Goal: Task Accomplishment & Management: Complete application form

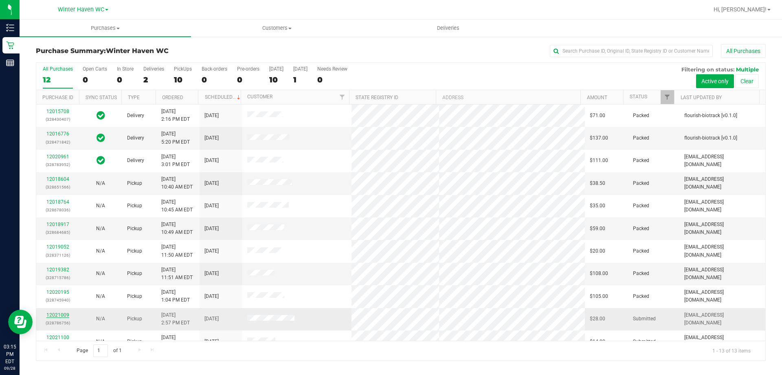
click at [56, 315] on link "12021009" at bounding box center [57, 315] width 23 height 6
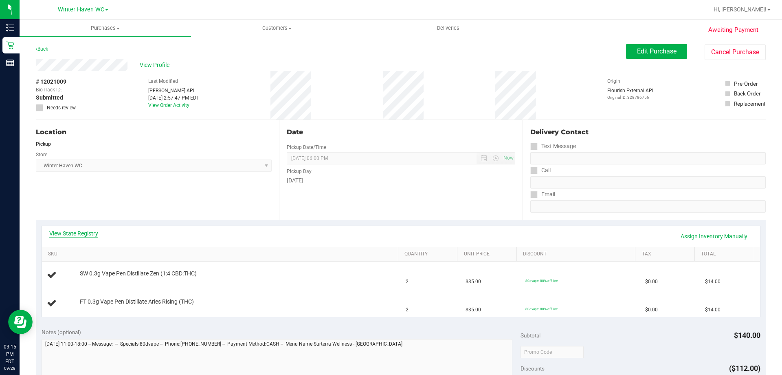
click at [73, 231] on link "View State Registry" at bounding box center [73, 233] width 49 height 8
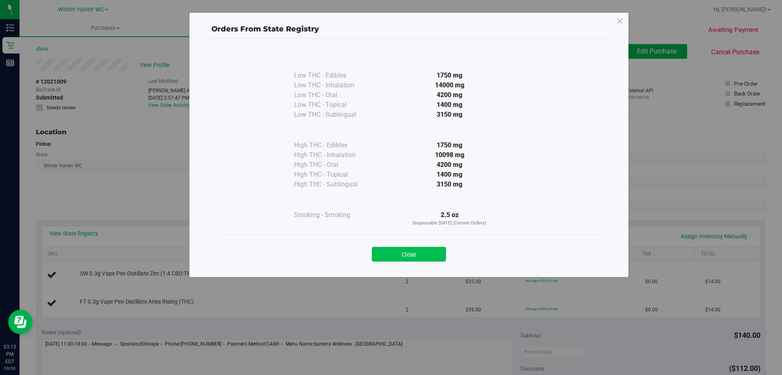
click at [426, 256] on button "Close" at bounding box center [409, 254] width 74 height 15
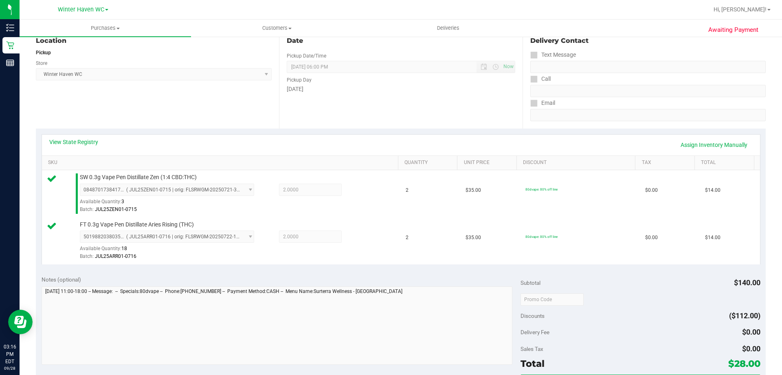
scroll to position [245, 0]
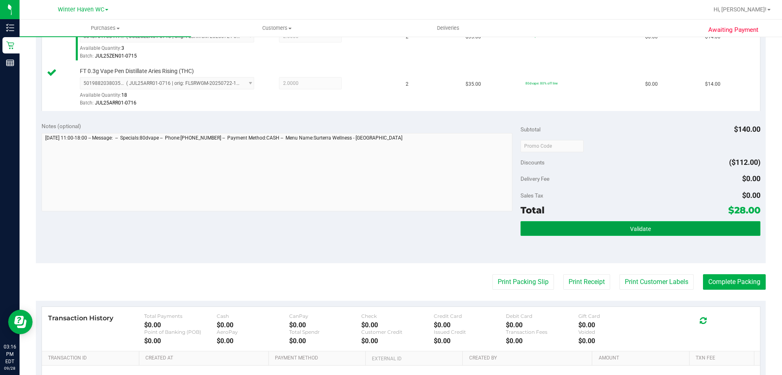
click at [706, 228] on button "Validate" at bounding box center [641, 228] width 240 height 15
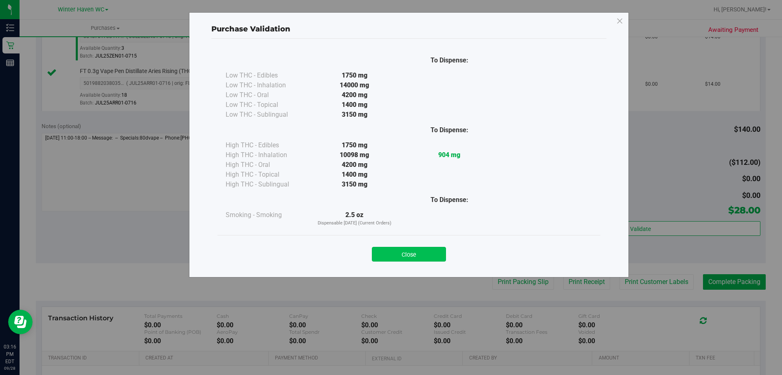
click at [432, 256] on button "Close" at bounding box center [409, 254] width 74 height 15
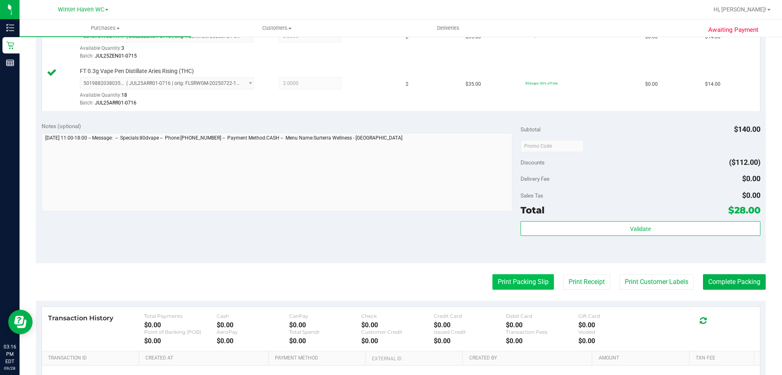
click at [507, 283] on button "Print Packing Slip" at bounding box center [524, 281] width 62 height 15
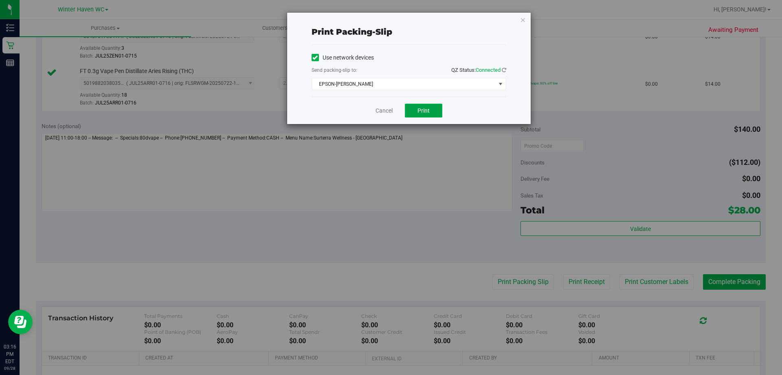
click at [423, 113] on span "Print" at bounding box center [424, 110] width 12 height 7
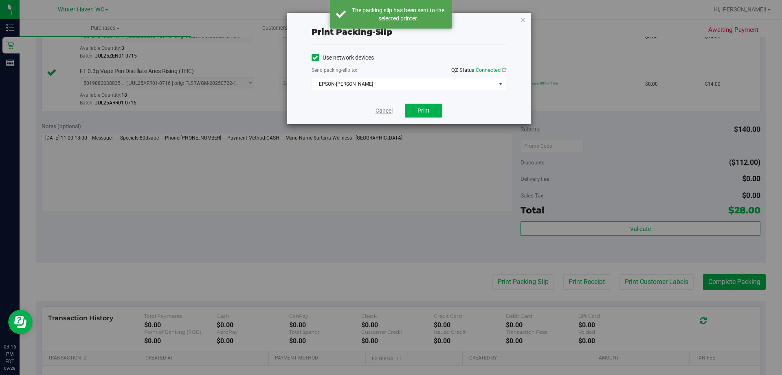
click at [383, 111] on link "Cancel" at bounding box center [384, 110] width 17 height 9
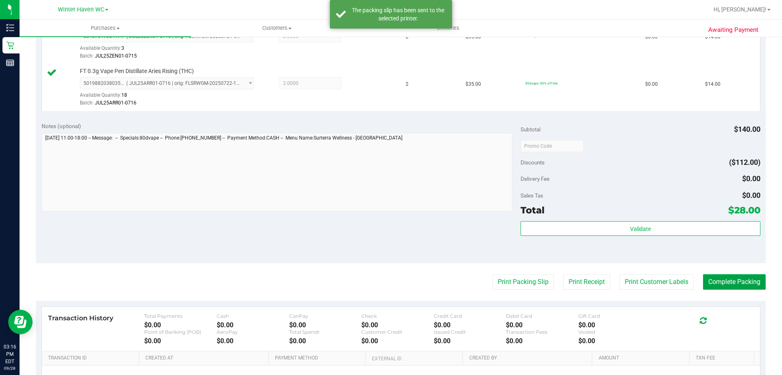
click at [737, 282] on button "Complete Packing" at bounding box center [734, 281] width 63 height 15
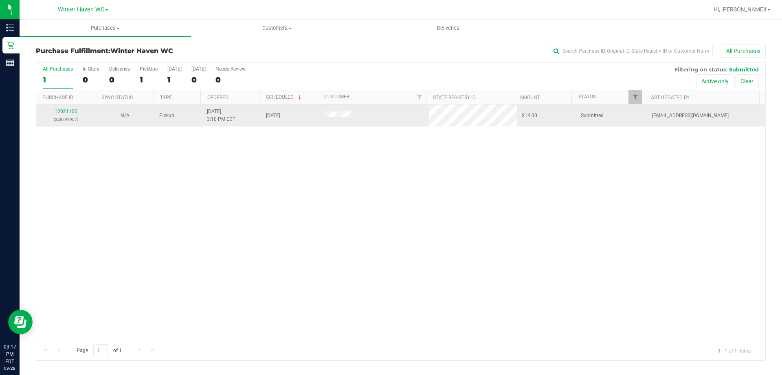
click at [72, 112] on link "12021100" at bounding box center [66, 111] width 23 height 6
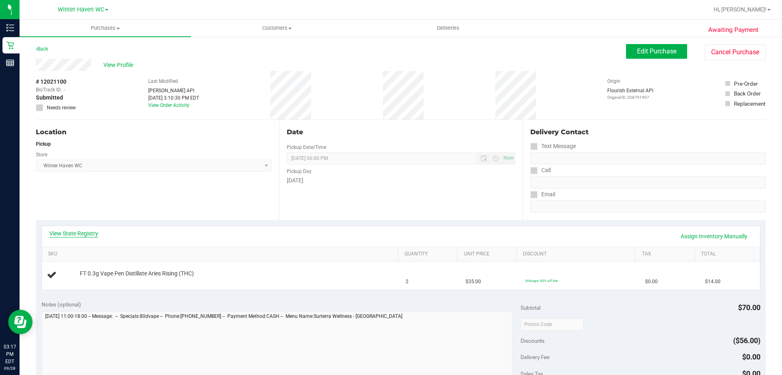
click at [82, 232] on link "View State Registry" at bounding box center [73, 233] width 49 height 8
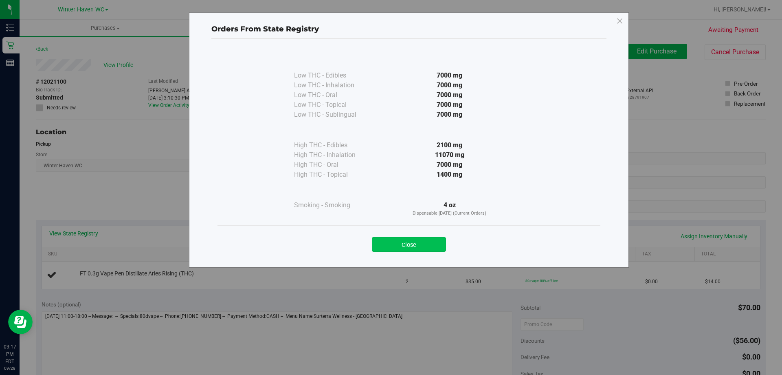
click at [416, 242] on button "Close" at bounding box center [409, 244] width 74 height 15
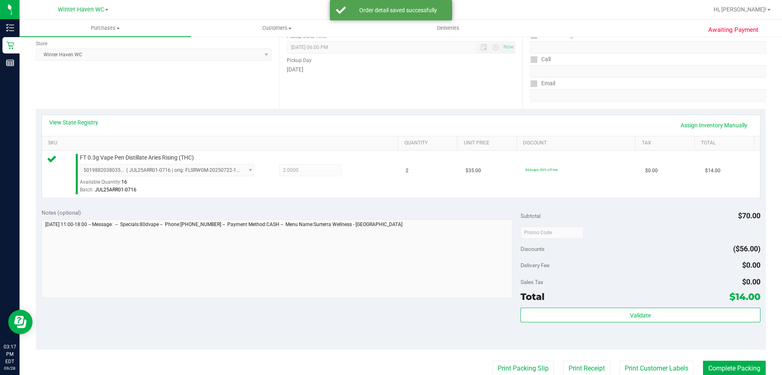
scroll to position [285, 0]
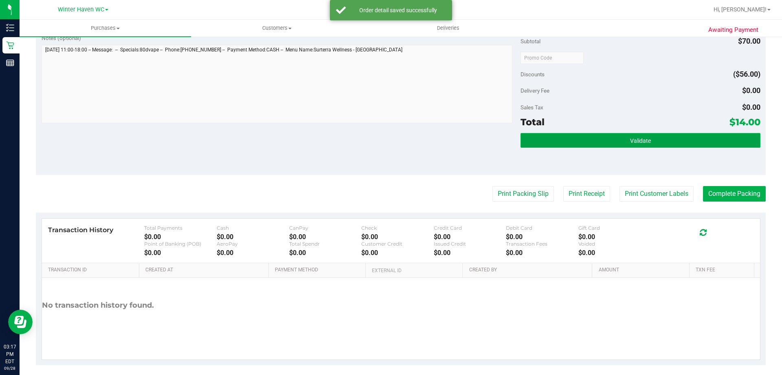
click at [696, 137] on button "Validate" at bounding box center [641, 140] width 240 height 15
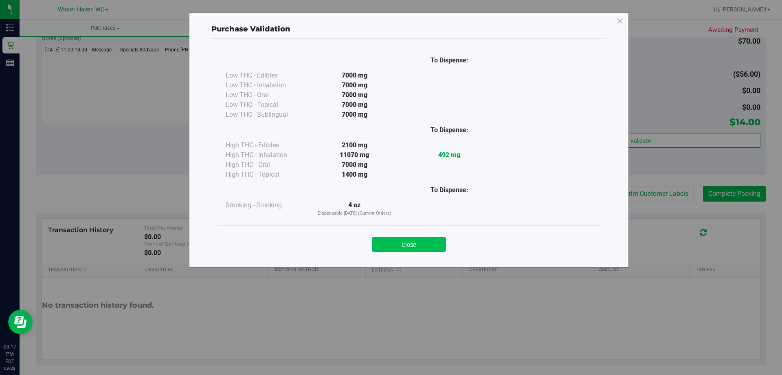
click at [417, 245] on button "Close" at bounding box center [409, 244] width 74 height 15
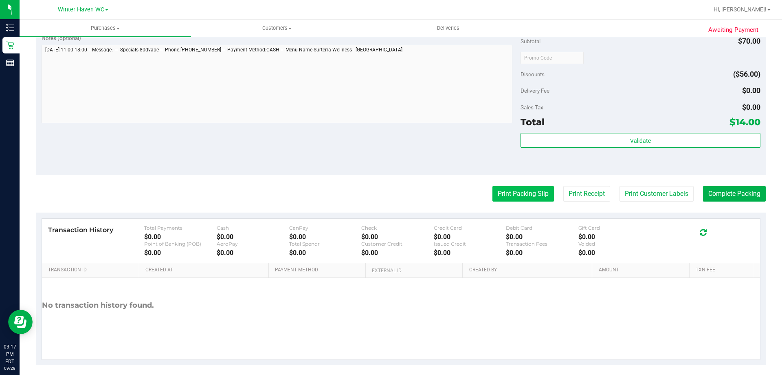
click at [502, 193] on button "Print Packing Slip" at bounding box center [524, 193] width 62 height 15
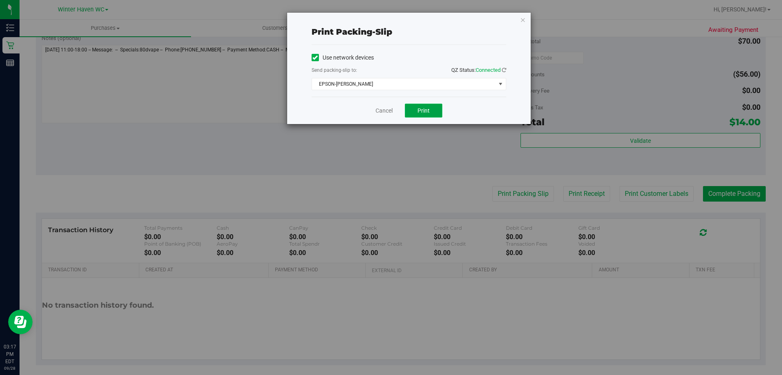
click at [426, 112] on span "Print" at bounding box center [424, 110] width 12 height 7
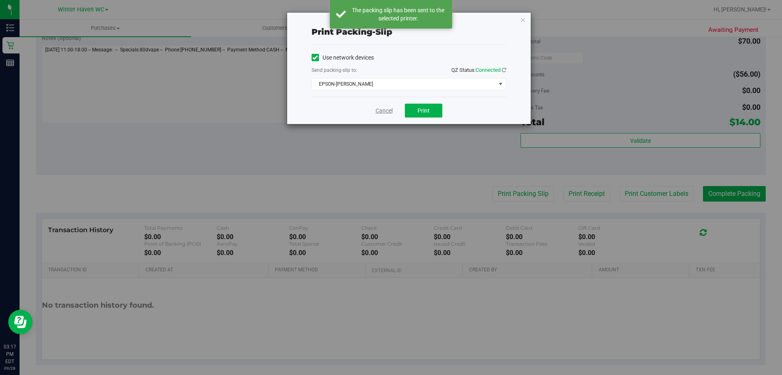
click at [386, 109] on link "Cancel" at bounding box center [384, 110] width 17 height 9
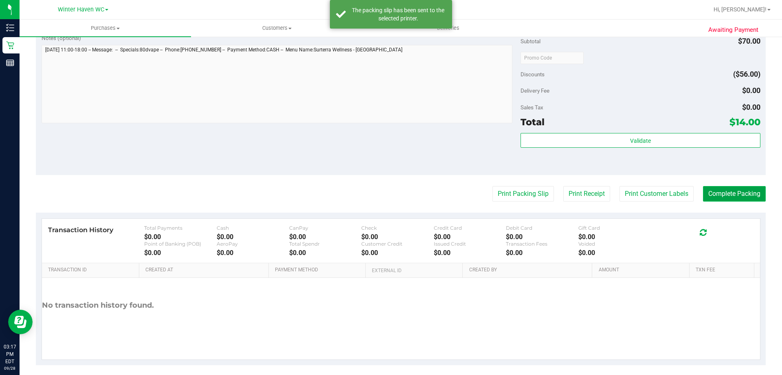
click at [723, 192] on button "Complete Packing" at bounding box center [734, 193] width 63 height 15
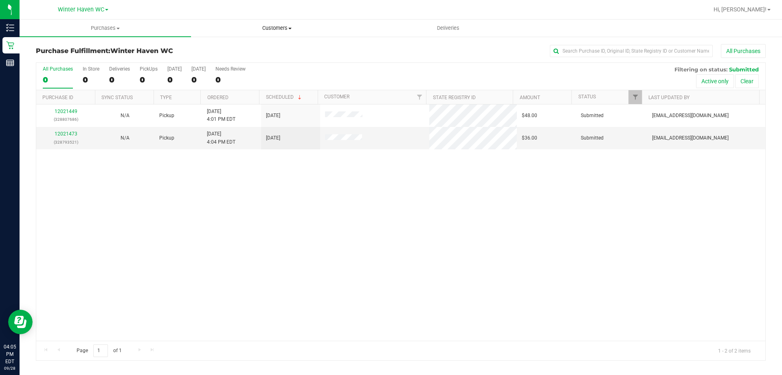
click at [288, 27] on span "Customers" at bounding box center [277, 27] width 171 height 7
click at [240, 57] on span "Add a new customer" at bounding box center [229, 58] width 77 height 7
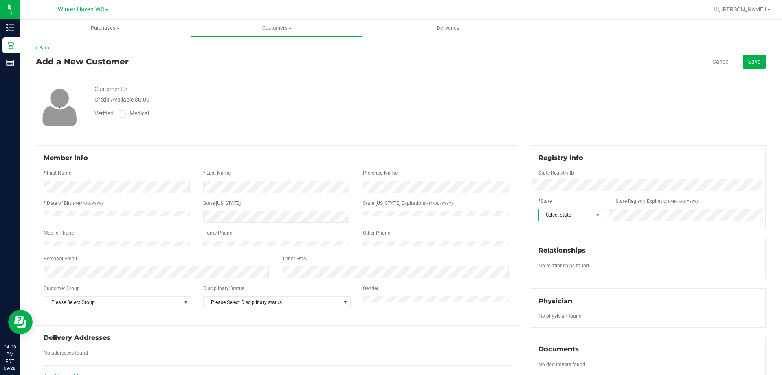
click at [554, 212] on span "Select state" at bounding box center [566, 214] width 54 height 11
click at [542, 232] on li "FL" at bounding box center [567, 232] width 64 height 14
click at [121, 114] on icon at bounding box center [122, 114] width 5 height 0
click at [0, 0] on input "Medical" at bounding box center [0, 0] width 0 height 0
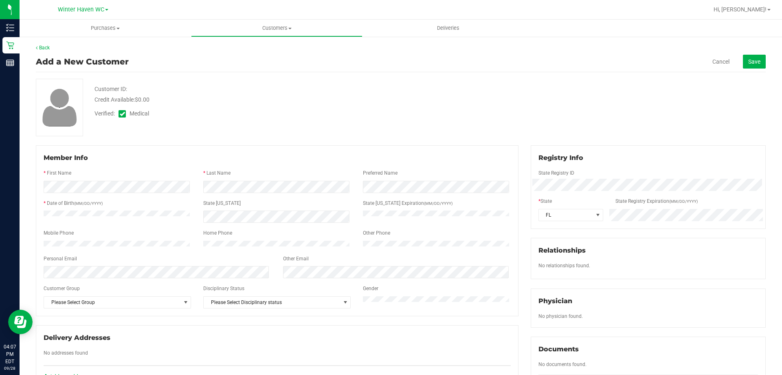
click at [356, 103] on div "Credit Available: $0.00" at bounding box center [274, 99] width 359 height 9
click at [128, 304] on span "Please Select Group" at bounding box center [112, 301] width 137 height 11
click at [259, 131] on div "Customer ID: Credit Available: $0.00 Verified: Medical" at bounding box center [401, 107] width 742 height 57
click at [750, 58] on span "Save" at bounding box center [755, 61] width 12 height 7
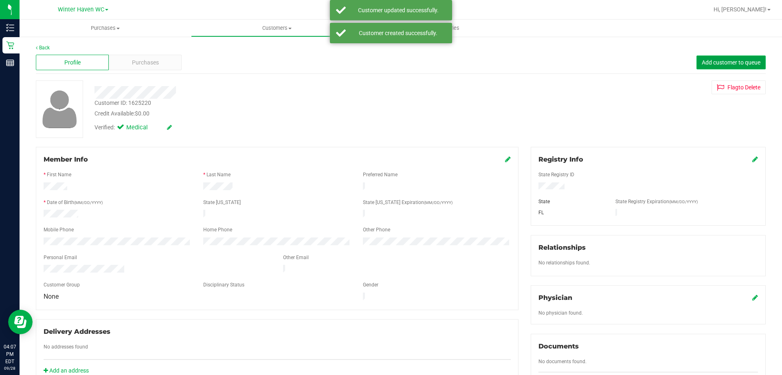
click at [736, 61] on span "Add customer to queue" at bounding box center [731, 62] width 59 height 7
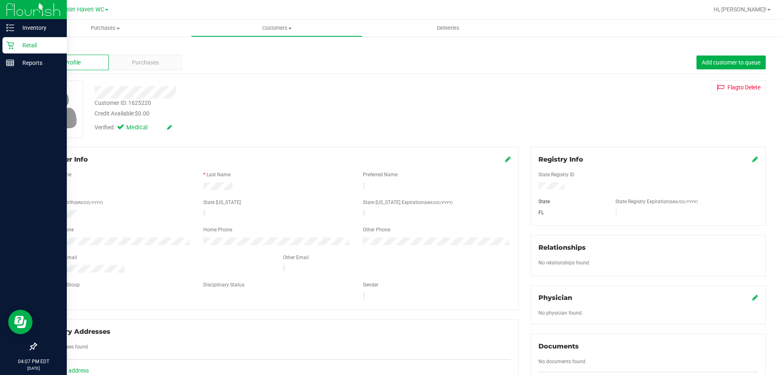
click at [33, 44] on p "Retail" at bounding box center [38, 45] width 49 height 10
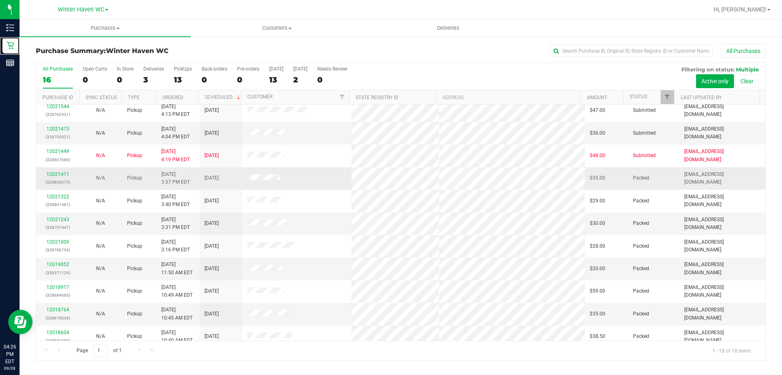
scroll to position [170, 0]
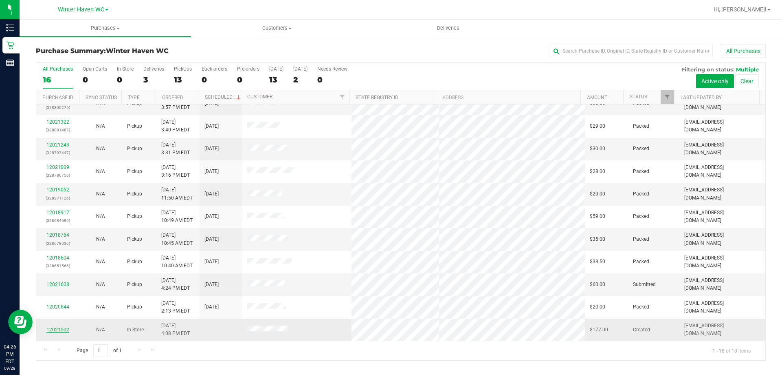
click at [52, 328] on link "12021502" at bounding box center [57, 329] width 23 height 6
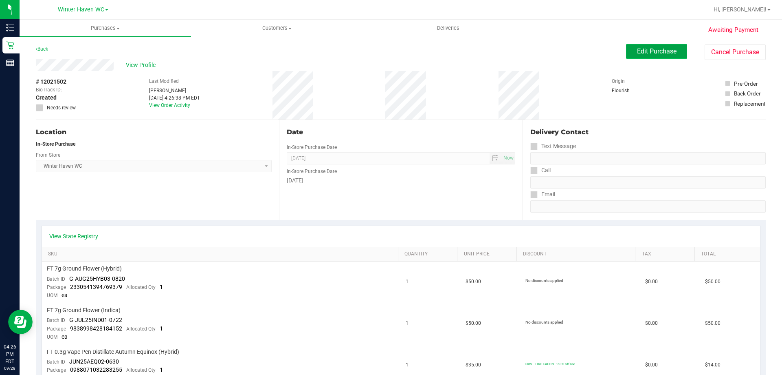
click at [655, 51] on span "Edit Purchase" at bounding box center [657, 51] width 40 height 8
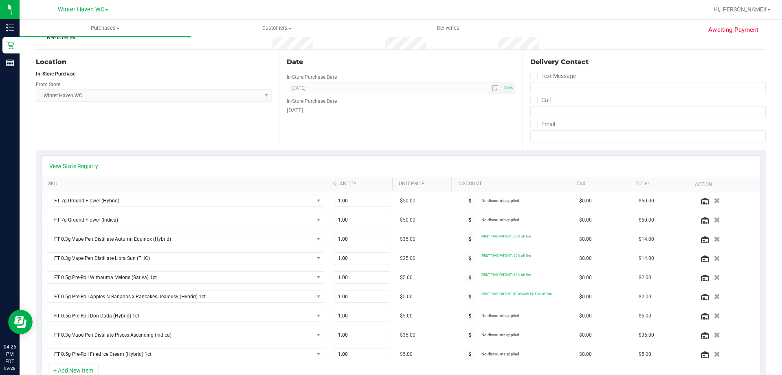
scroll to position [82, 0]
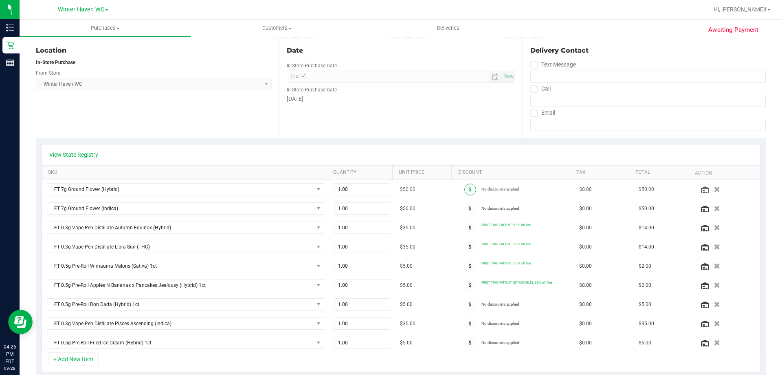
click at [469, 189] on icon at bounding box center [470, 189] width 3 height 5
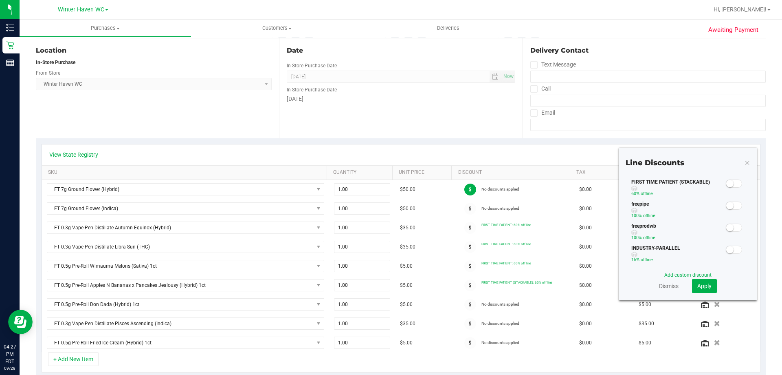
scroll to position [41, 0]
click at [733, 225] on span at bounding box center [734, 224] width 16 height 8
click at [698, 283] on span "Apply" at bounding box center [705, 285] width 14 height 7
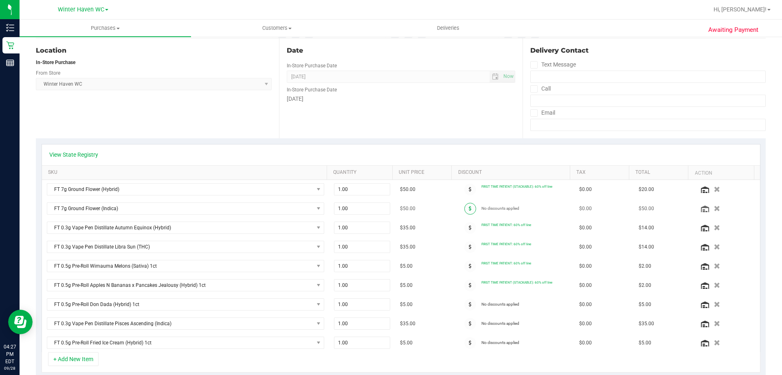
click at [469, 209] on icon at bounding box center [470, 208] width 3 height 5
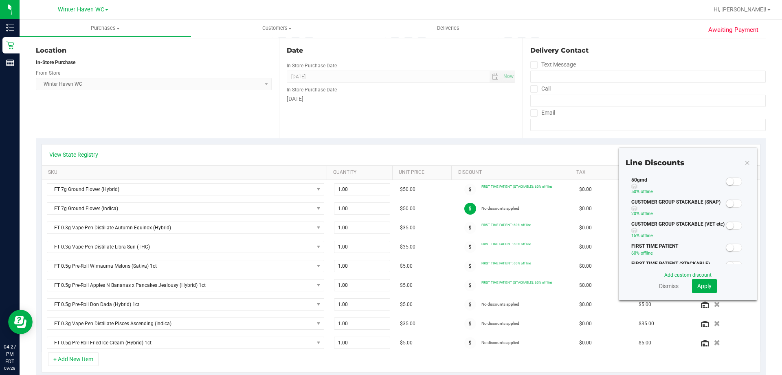
click at [727, 263] on small at bounding box center [730, 264] width 7 height 7
click at [698, 289] on span "Apply" at bounding box center [705, 285] width 14 height 7
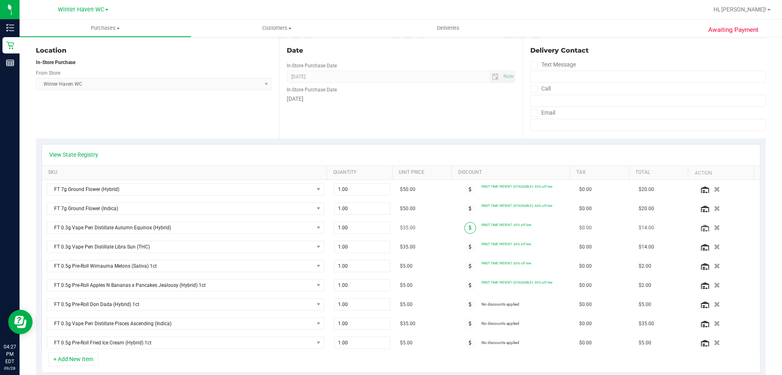
click at [469, 227] on icon at bounding box center [470, 227] width 3 height 5
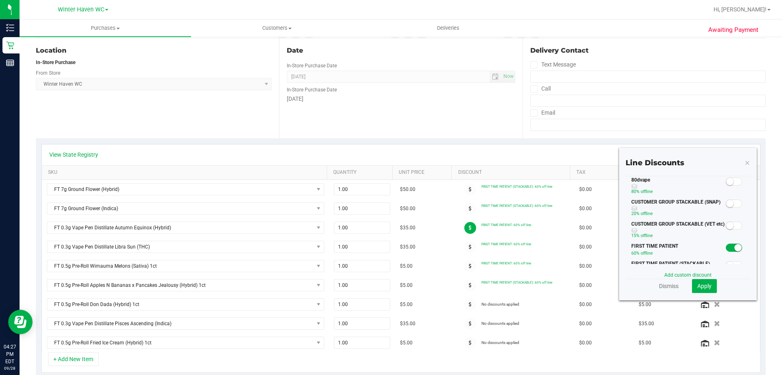
click at [726, 248] on span at bounding box center [734, 247] width 16 height 8
click at [727, 262] on small at bounding box center [730, 264] width 7 height 7
click at [698, 288] on span "Apply" at bounding box center [705, 285] width 14 height 7
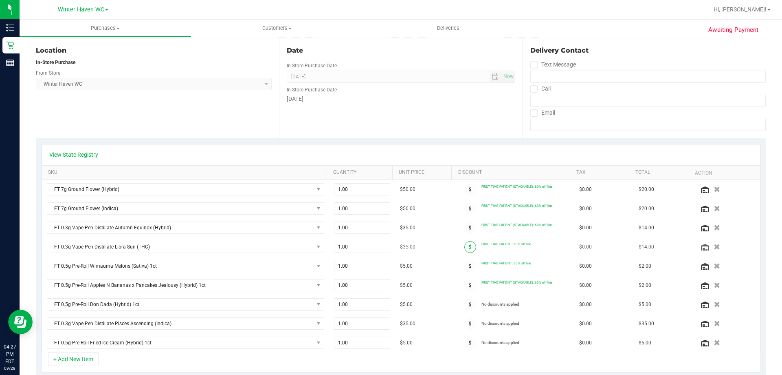
click at [465, 248] on span at bounding box center [471, 247] width 12 height 12
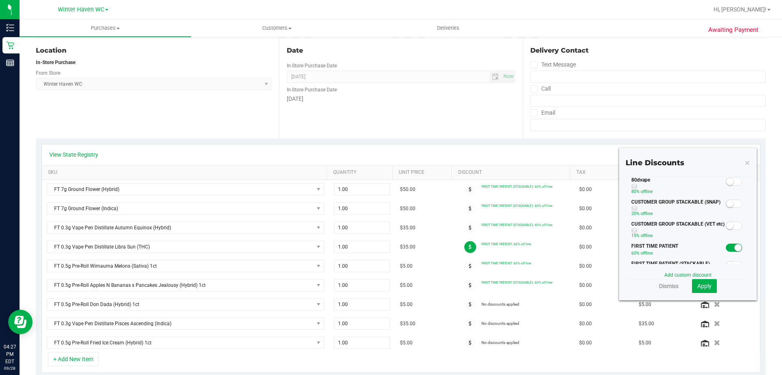
click at [727, 179] on small at bounding box center [730, 181] width 7 height 7
click at [698, 288] on span "Apply" at bounding box center [705, 285] width 14 height 7
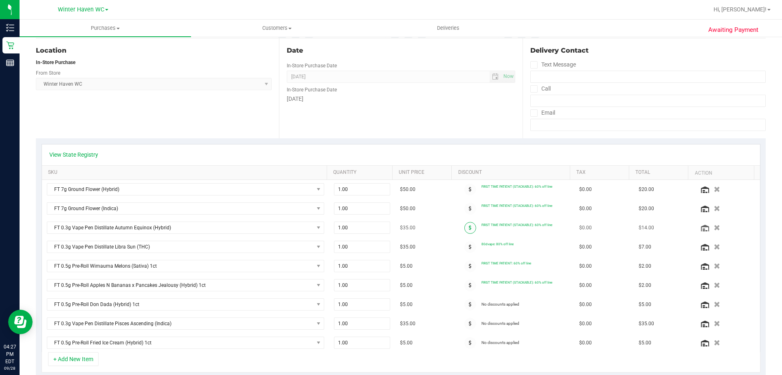
click at [469, 225] on icon at bounding box center [470, 227] width 3 height 5
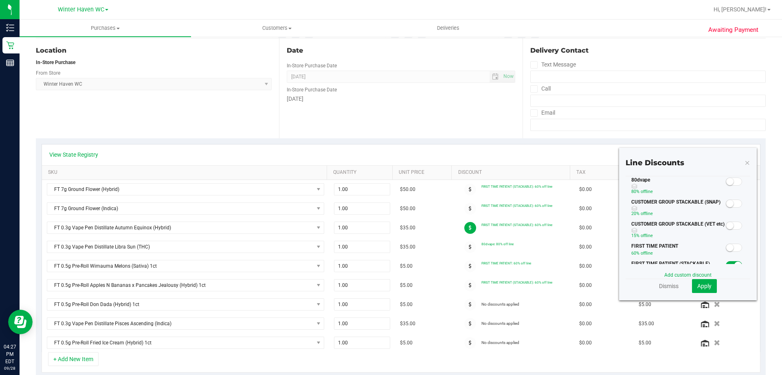
click at [727, 178] on small at bounding box center [730, 181] width 7 height 7
click at [692, 282] on button "Apply" at bounding box center [704, 286] width 25 height 14
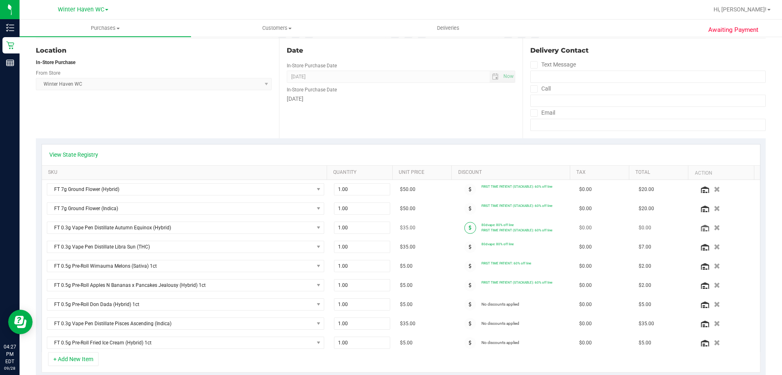
click at [469, 227] on icon at bounding box center [470, 227] width 3 height 5
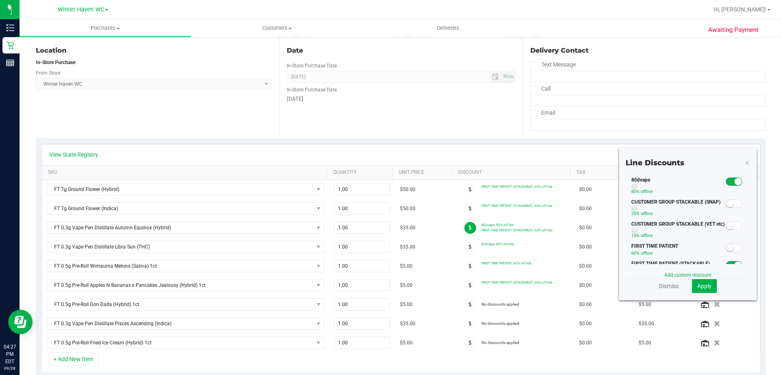
click at [726, 261] on span at bounding box center [734, 265] width 16 height 8
click at [698, 285] on span "Apply" at bounding box center [705, 285] width 14 height 7
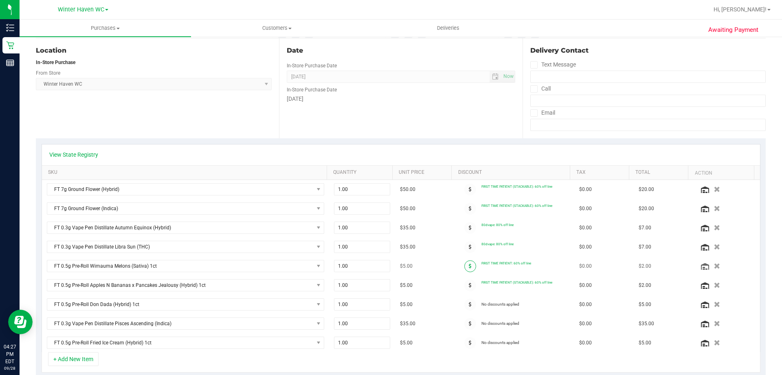
click at [465, 265] on span at bounding box center [471, 266] width 12 height 12
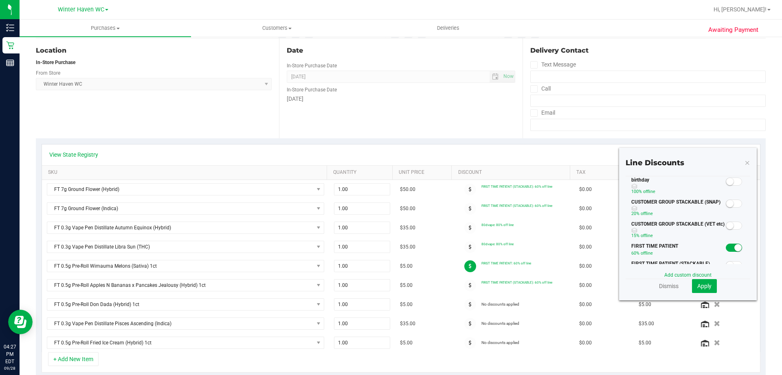
click at [726, 246] on span at bounding box center [734, 247] width 16 height 8
click at [726, 260] on div at bounding box center [734, 265] width 17 height 10
click at [727, 262] on small at bounding box center [730, 264] width 7 height 7
click at [700, 283] on span "Apply" at bounding box center [705, 285] width 14 height 7
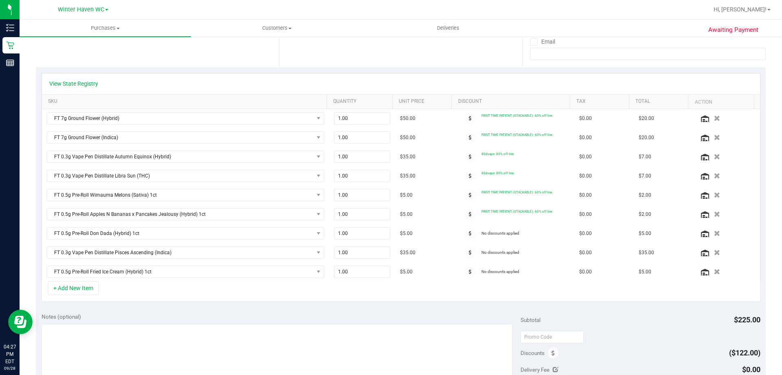
scroll to position [163, 0]
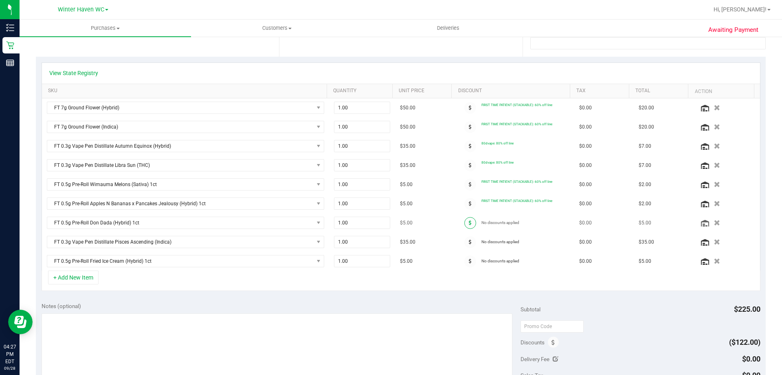
click at [465, 223] on span at bounding box center [471, 223] width 12 height 12
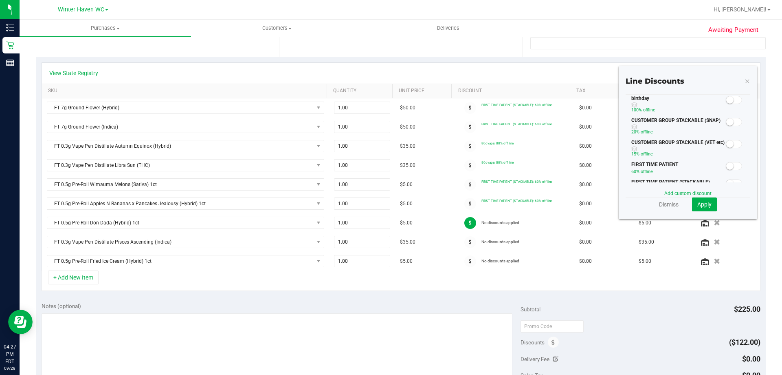
click at [727, 181] on small at bounding box center [730, 183] width 7 height 7
click at [704, 204] on span "Apply" at bounding box center [705, 204] width 14 height 7
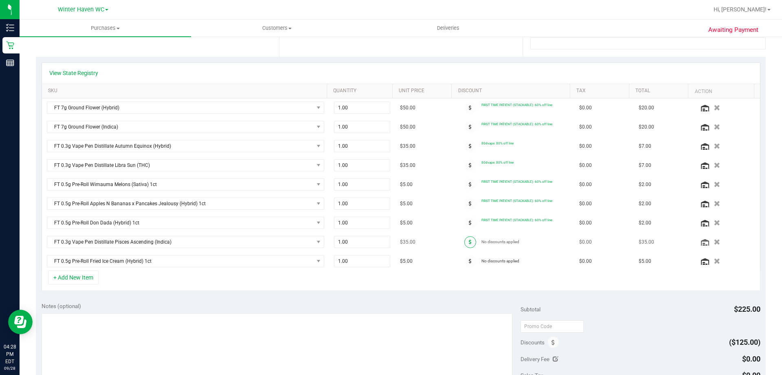
click at [469, 242] on icon at bounding box center [470, 241] width 3 height 5
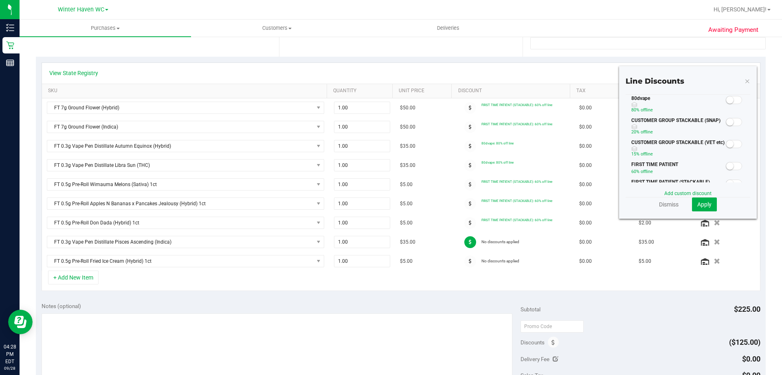
click at [727, 99] on small at bounding box center [730, 99] width 7 height 7
click at [701, 206] on span "Apply" at bounding box center [705, 204] width 14 height 7
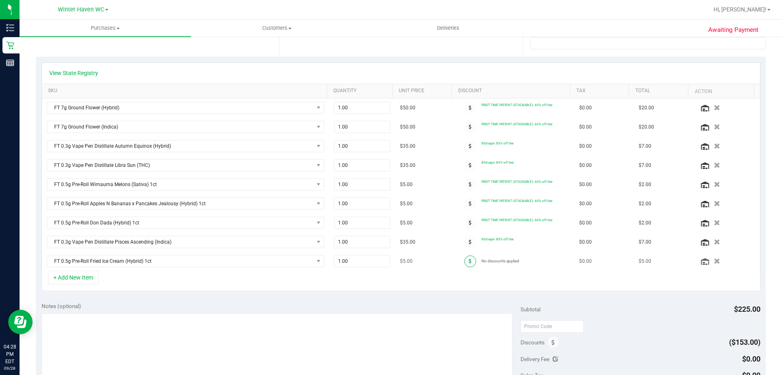
click at [469, 261] on icon at bounding box center [470, 260] width 3 height 5
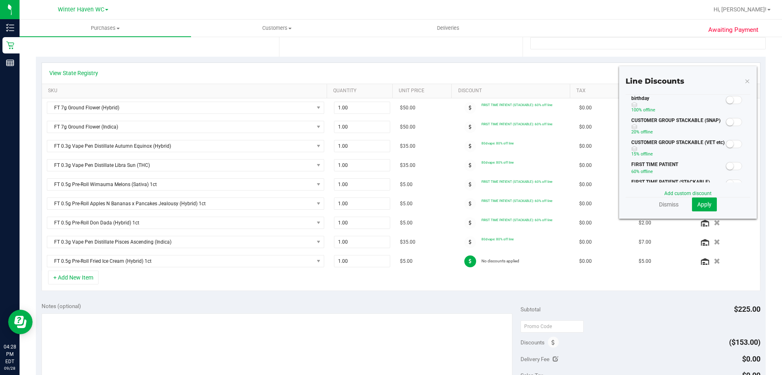
click at [728, 182] on span at bounding box center [734, 183] width 16 height 8
click at [698, 205] on span "Apply" at bounding box center [705, 204] width 14 height 7
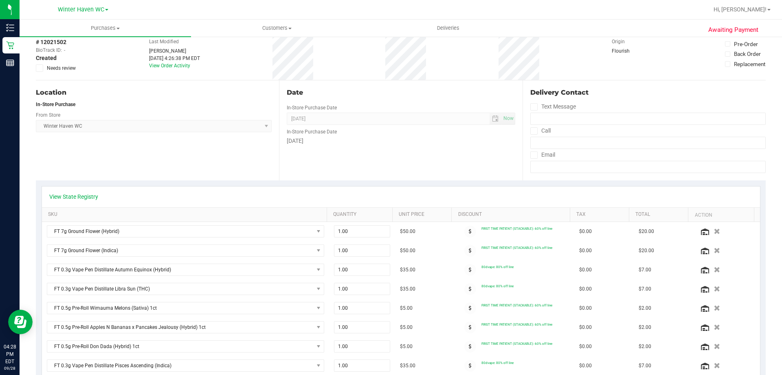
scroll to position [0, 0]
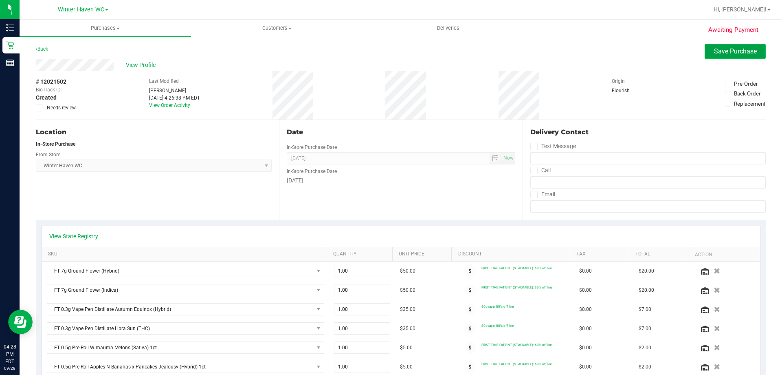
click at [730, 53] on span "Save Purchase" at bounding box center [735, 51] width 43 height 8
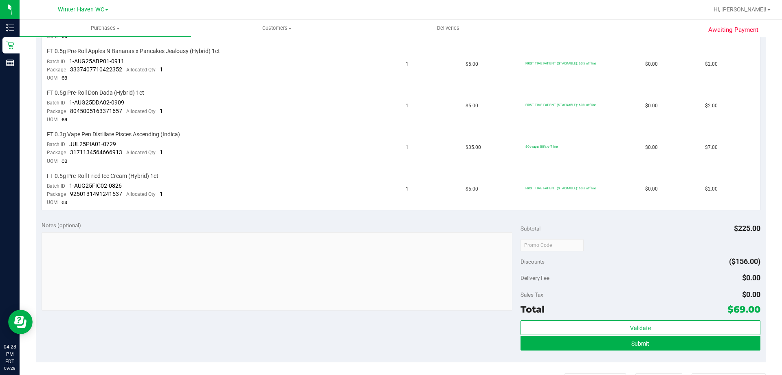
scroll to position [571, 0]
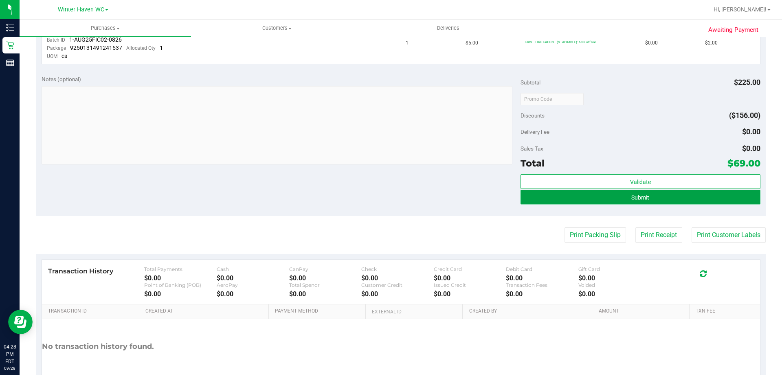
click at [629, 200] on button "Submit" at bounding box center [641, 196] width 240 height 15
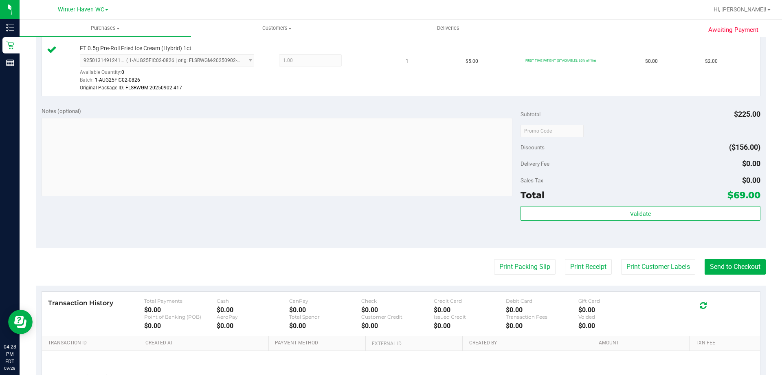
scroll to position [739, 0]
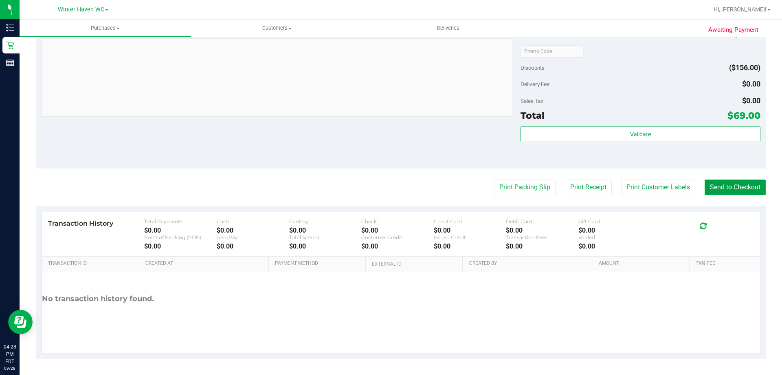
click at [730, 190] on button "Send to Checkout" at bounding box center [735, 186] width 61 height 15
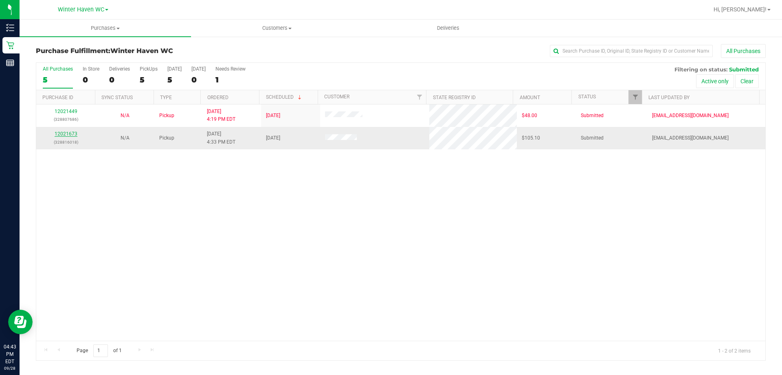
click at [68, 134] on link "12021673" at bounding box center [66, 134] width 23 height 6
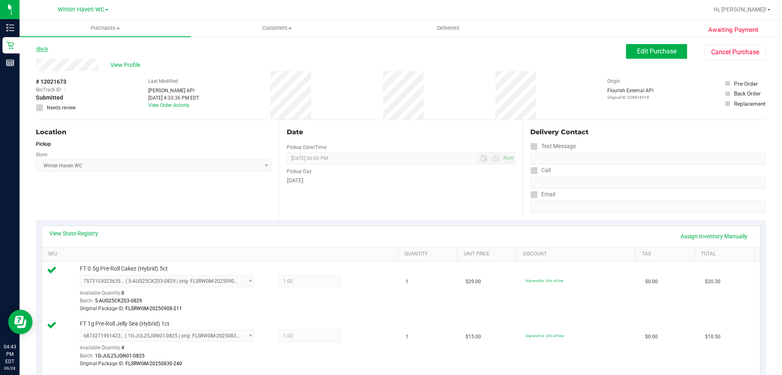
click at [40, 47] on link "Back" at bounding box center [42, 49] width 12 height 6
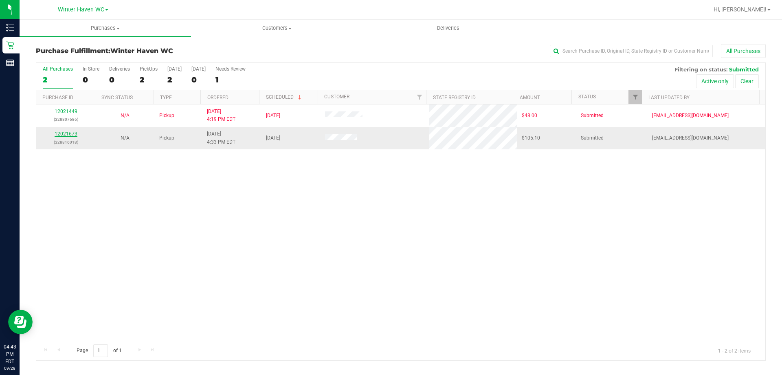
click at [71, 133] on link "12021673" at bounding box center [66, 134] width 23 height 6
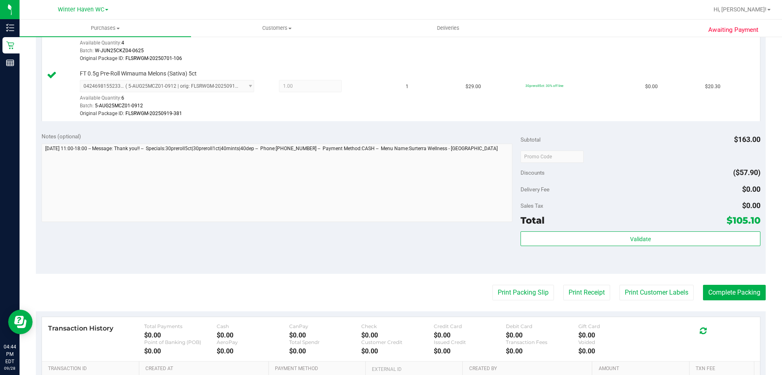
scroll to position [489, 0]
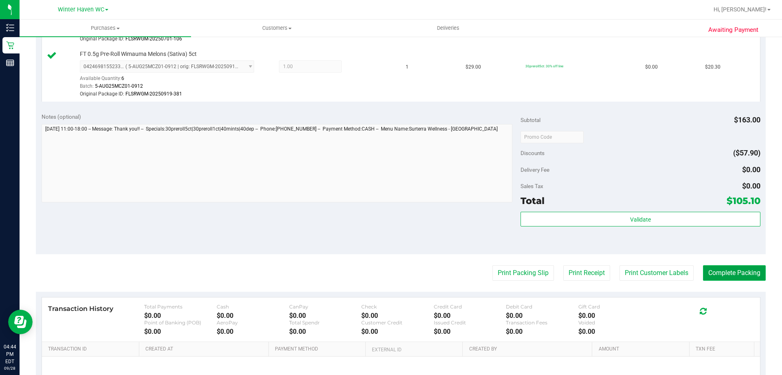
click at [743, 267] on button "Complete Packing" at bounding box center [734, 272] width 63 height 15
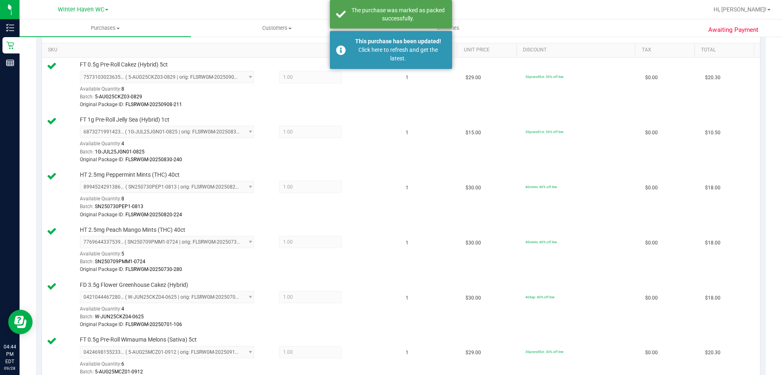
scroll to position [0, 0]
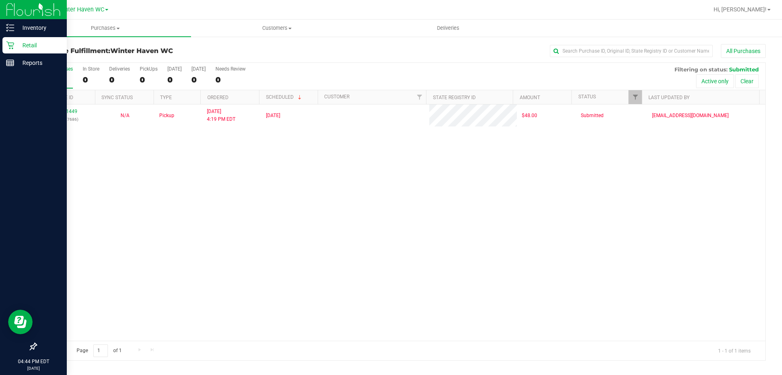
click at [31, 46] on p "Retail" at bounding box center [38, 45] width 49 height 10
